Goal: Information Seeking & Learning: Learn about a topic

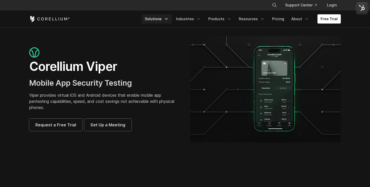
click at [167, 19] on polyline "Navigation Menu" at bounding box center [166, 18] width 3 height 1
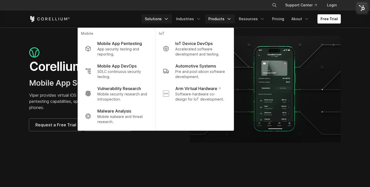
click at [232, 19] on icon "Navigation Menu" at bounding box center [228, 18] width 5 height 5
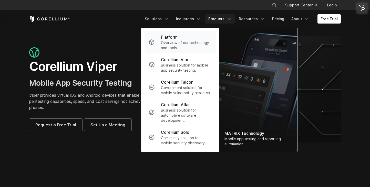
click at [180, 45] on p "Overview of our technology and tools." at bounding box center [186, 45] width 51 height 10
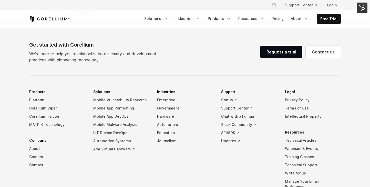
scroll to position [2267, 0]
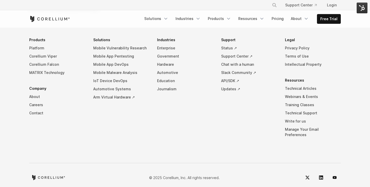
scroll to position [2309, 0]
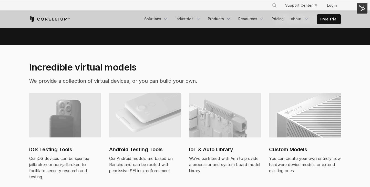
scroll to position [339, 0]
